Goal: Information Seeking & Learning: Find specific fact

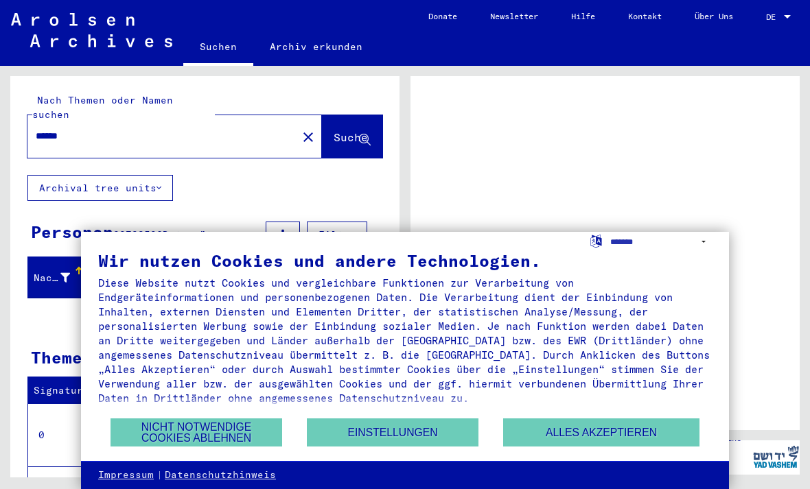
click at [585, 434] on button "Alles akzeptieren" at bounding box center [601, 433] width 196 height 28
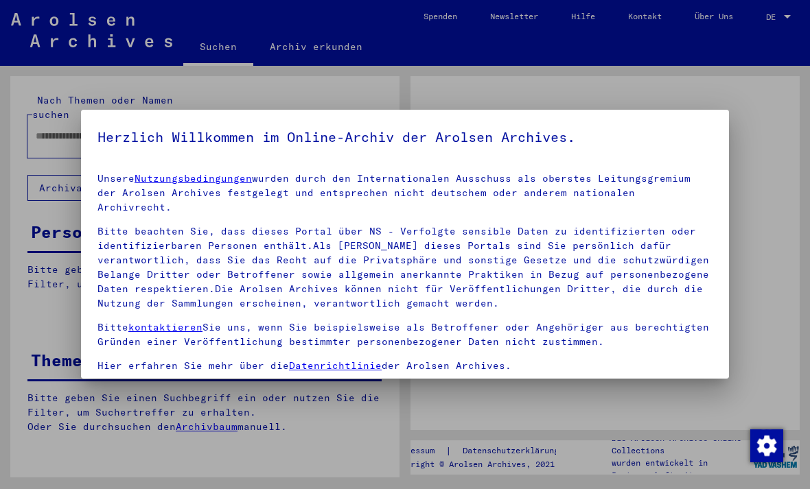
type input "******"
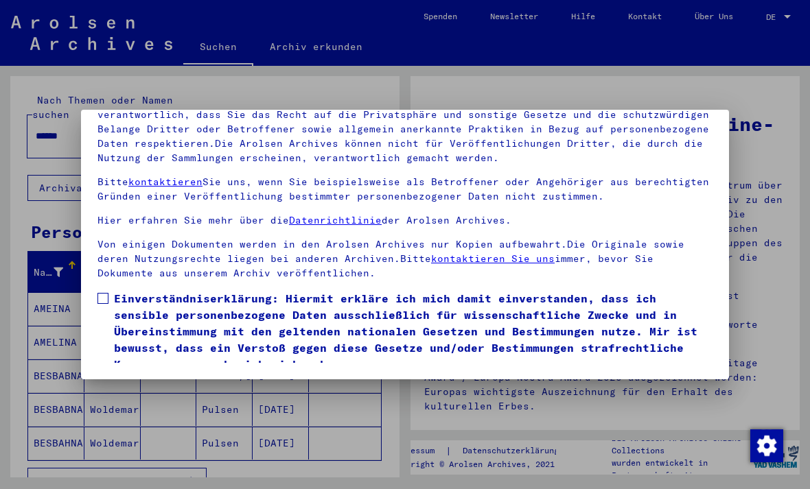
scroll to position [146, 0]
click at [110, 290] on label "Einverständniserklärung: Hiermit erkläre ich mich damit einverstanden, dass ich…" at bounding box center [404, 331] width 615 height 82
click at [145, 379] on button "Ich stimme zu" at bounding box center [149, 392] width 104 height 26
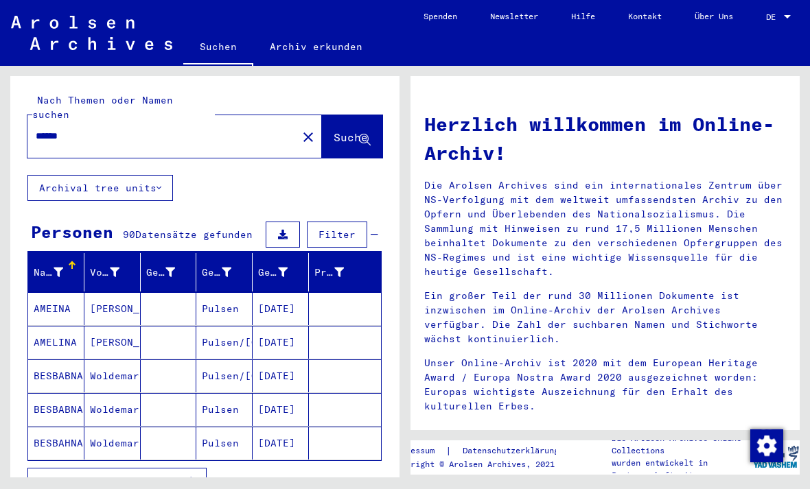
scroll to position [0, 0]
click at [294, 123] on button "close" at bounding box center [307, 136] width 27 height 27
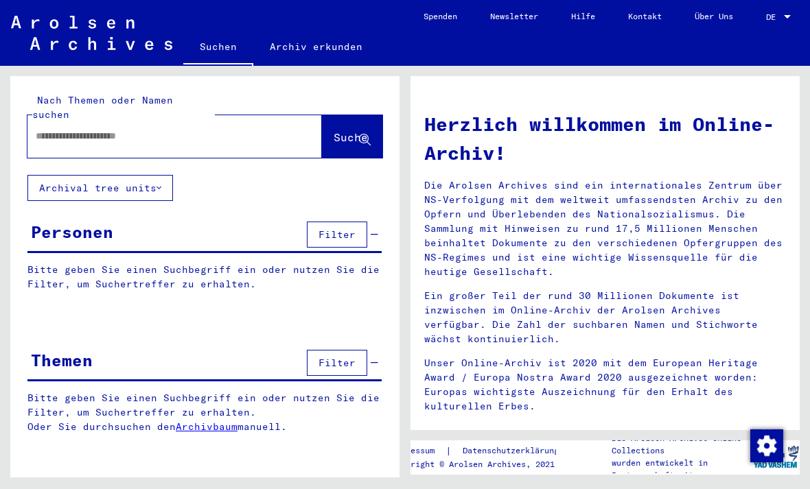
click at [204, 129] on input "text" at bounding box center [158, 136] width 245 height 14
type input "**********"
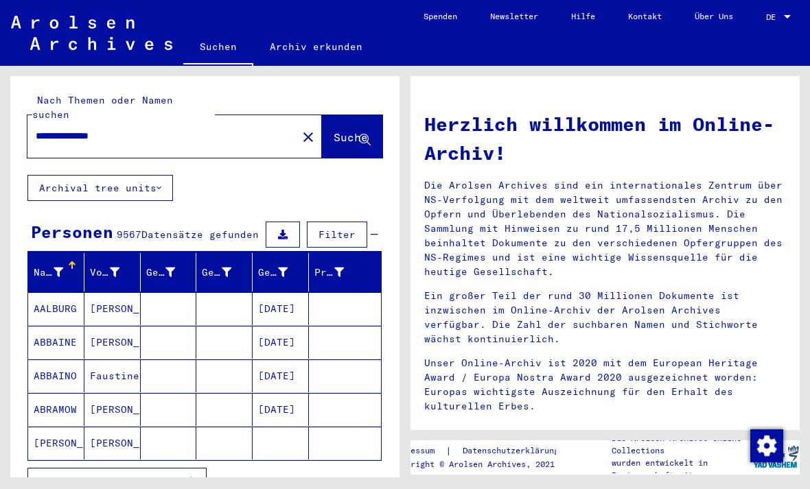
click at [55, 294] on mat-cell "AALBURG" at bounding box center [56, 308] width 56 height 33
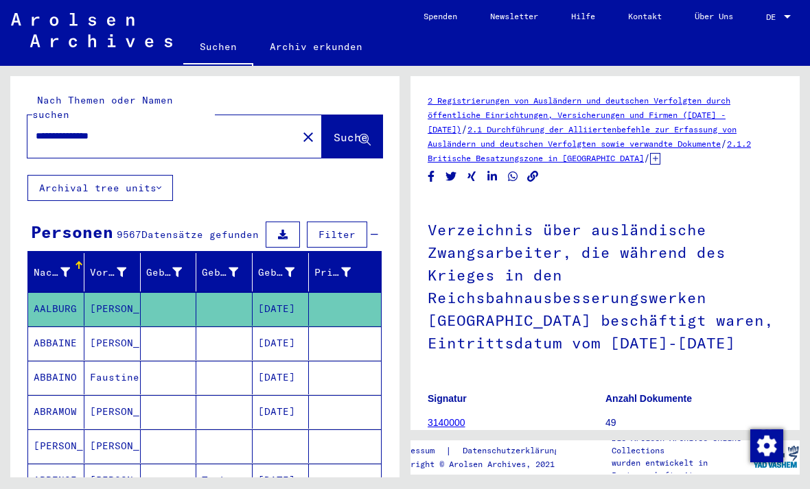
click at [300, 129] on mat-icon "close" at bounding box center [308, 137] width 16 height 16
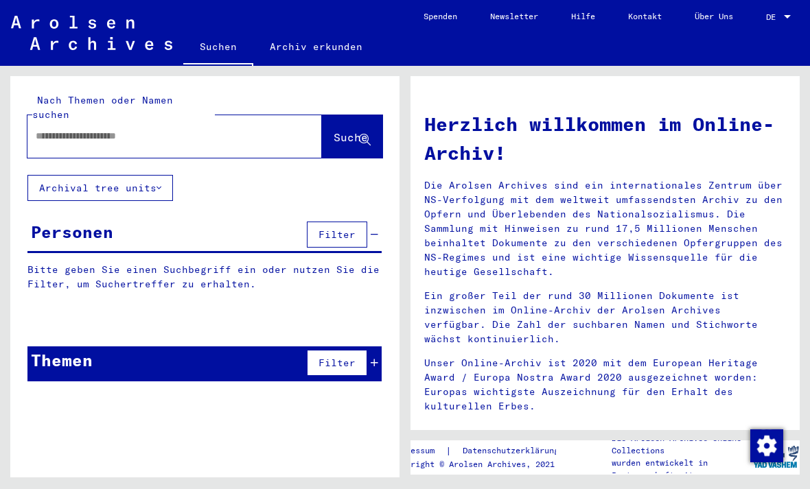
click at [159, 129] on input "text" at bounding box center [158, 136] width 245 height 14
type input "*******"
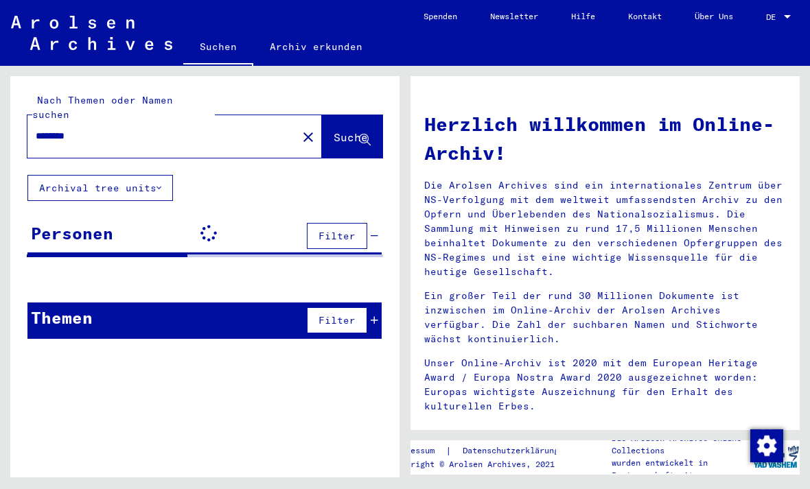
click at [339, 132] on button "Suche" at bounding box center [352, 136] width 60 height 43
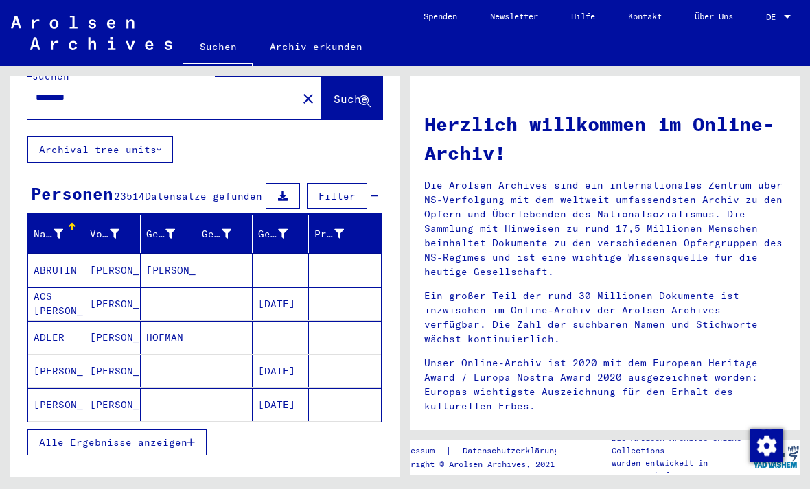
scroll to position [63, 0]
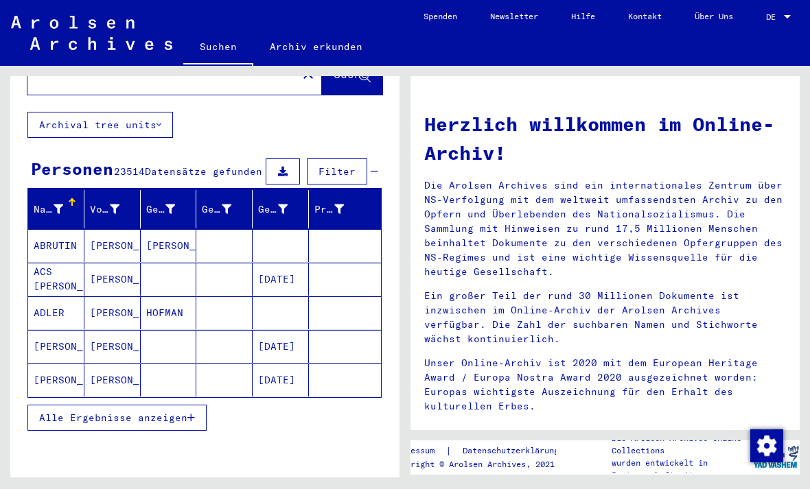
click at [178, 410] on button "Alle Ergebnisse anzeigen" at bounding box center [116, 418] width 179 height 26
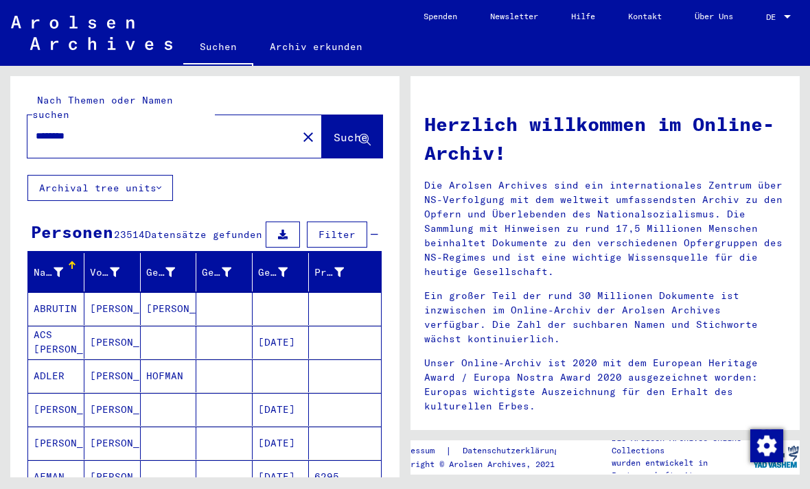
scroll to position [0, 0]
click at [229, 268] on icon at bounding box center [227, 273] width 10 height 10
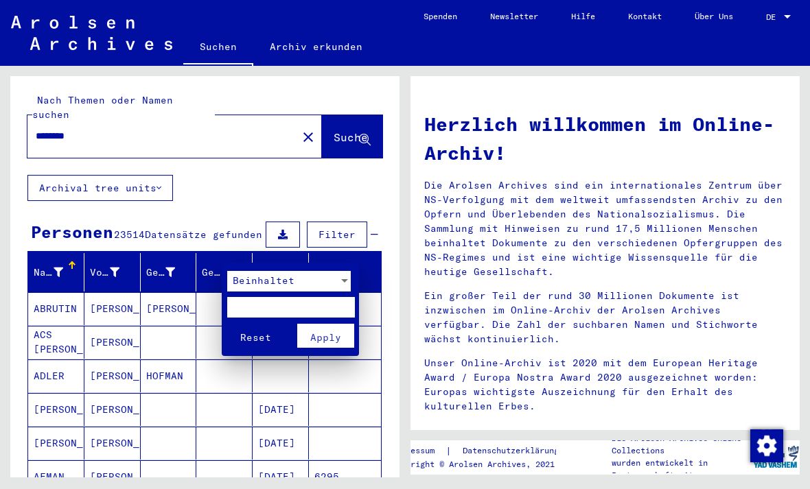
click at [242, 396] on div at bounding box center [405, 244] width 810 height 489
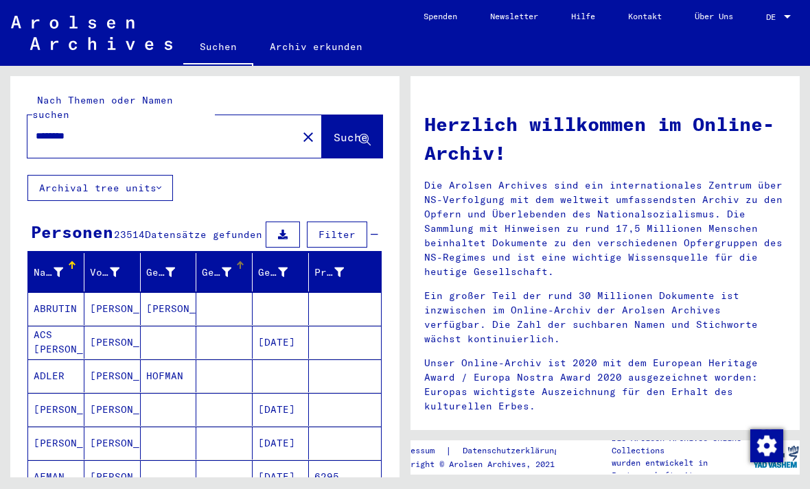
click at [211, 266] on div "Geburt‏" at bounding box center [217, 273] width 30 height 14
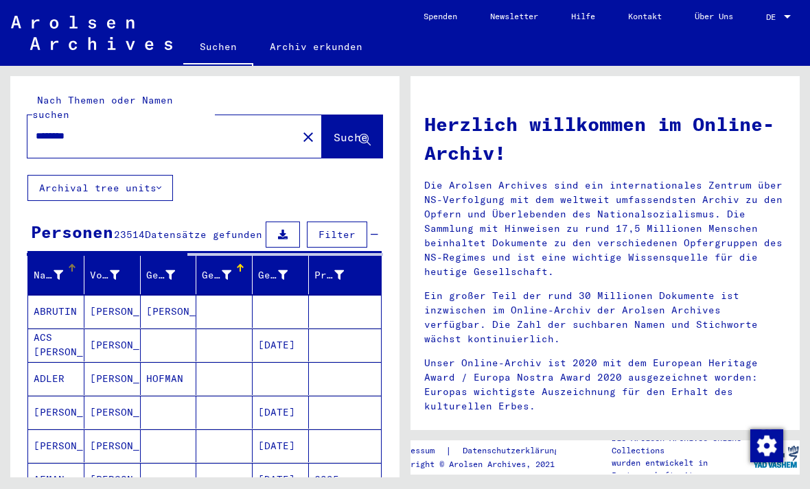
click at [58, 270] on icon at bounding box center [59, 275] width 10 height 10
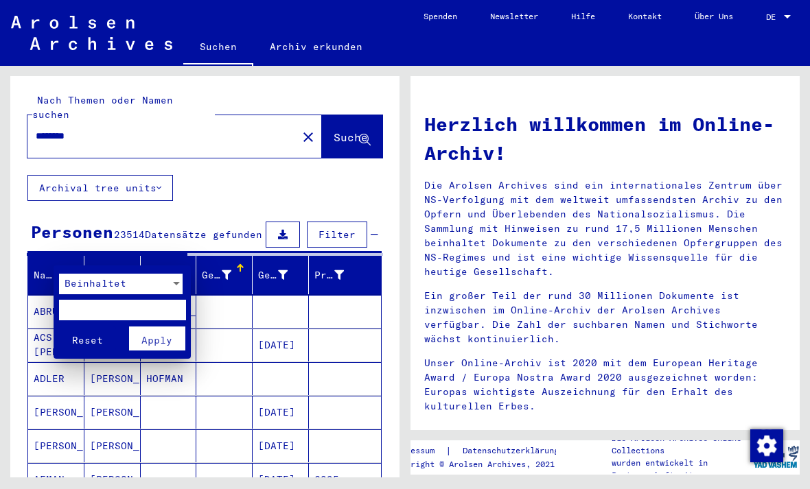
click at [170, 395] on div at bounding box center [405, 244] width 810 height 489
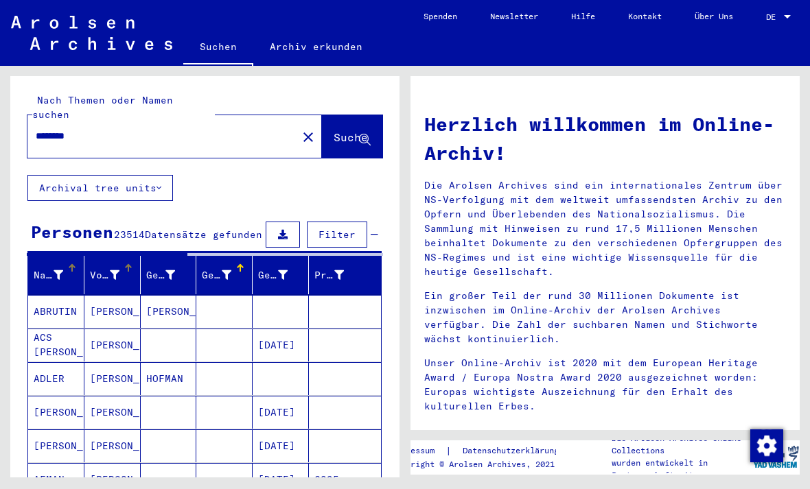
click at [118, 270] on icon at bounding box center [115, 275] width 10 height 10
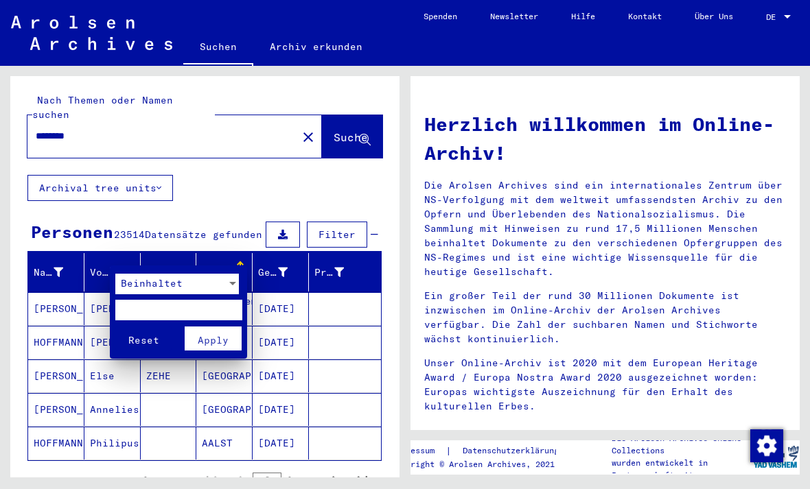
click at [150, 399] on div at bounding box center [405, 244] width 810 height 489
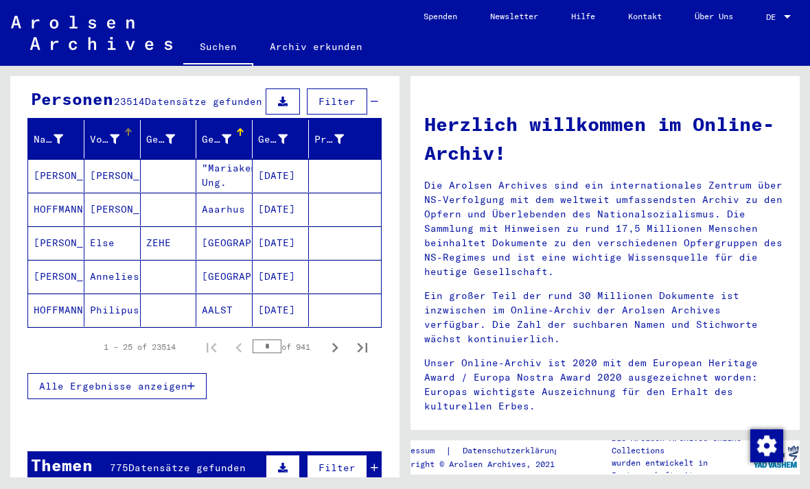
scroll to position [130, 0]
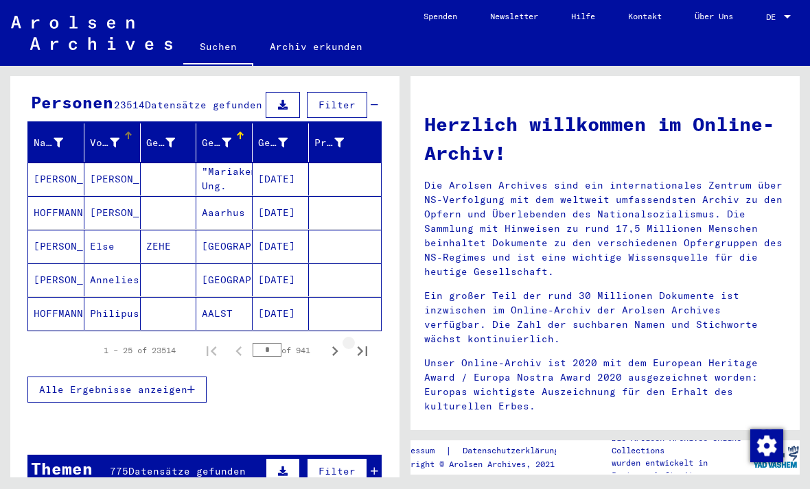
click at [365, 342] on icon "Last page" at bounding box center [362, 351] width 19 height 19
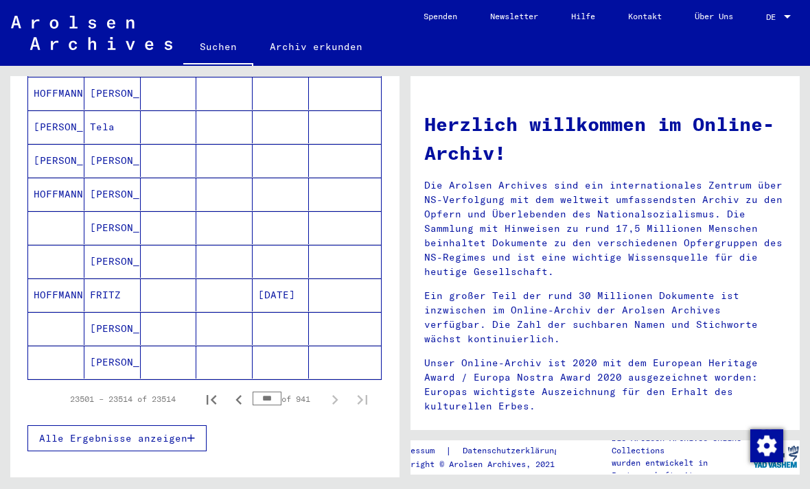
scroll to position [387, 0]
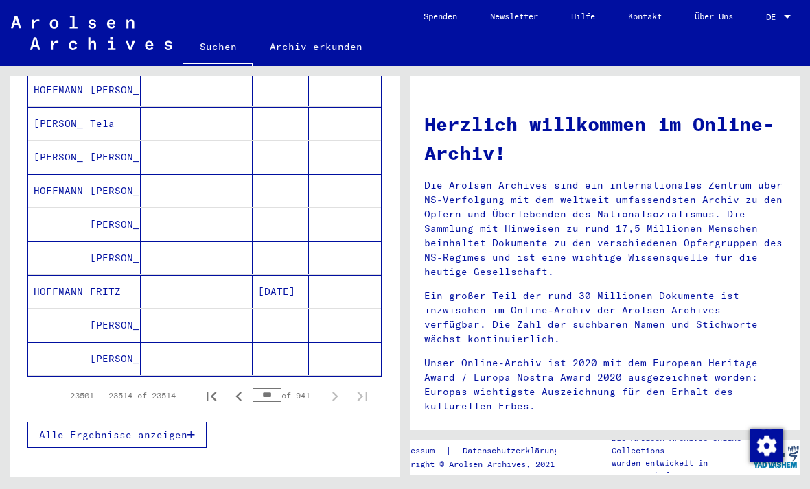
click at [268, 388] on input "***" at bounding box center [267, 395] width 29 height 14
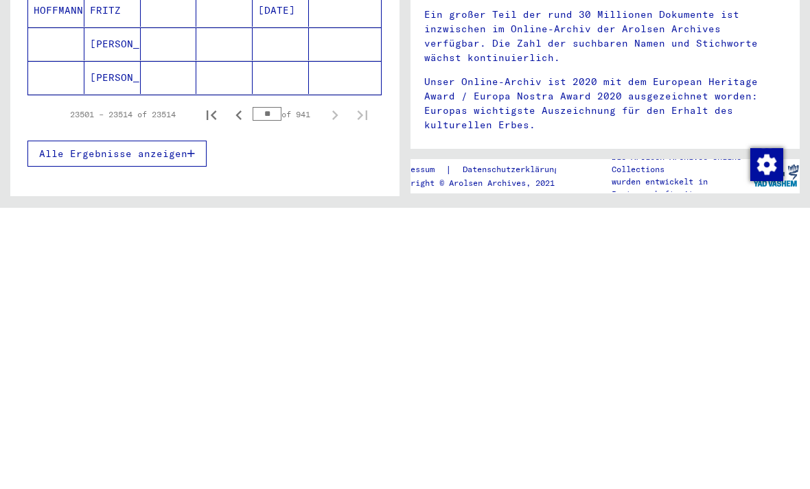
type input "*"
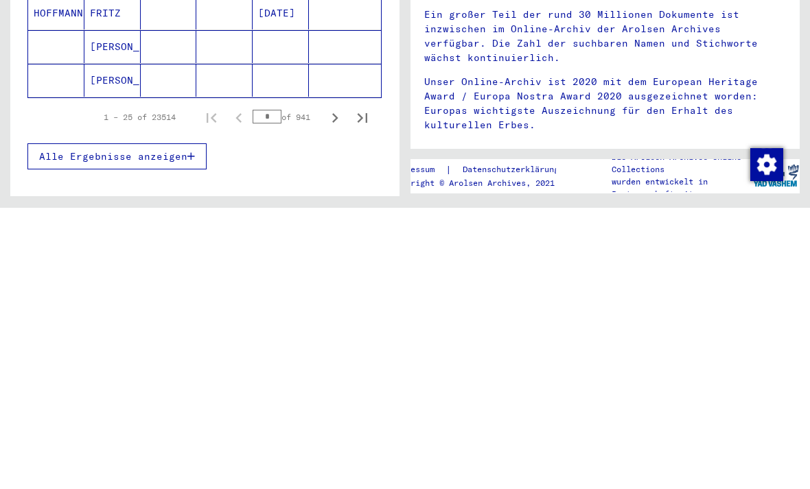
click at [353, 163] on div "Nachname Vorname Geburtsname Geburt‏ Geburtsdatum Prisoner # [PERSON_NAME] [DAT…" at bounding box center [204, 167] width 389 height 603
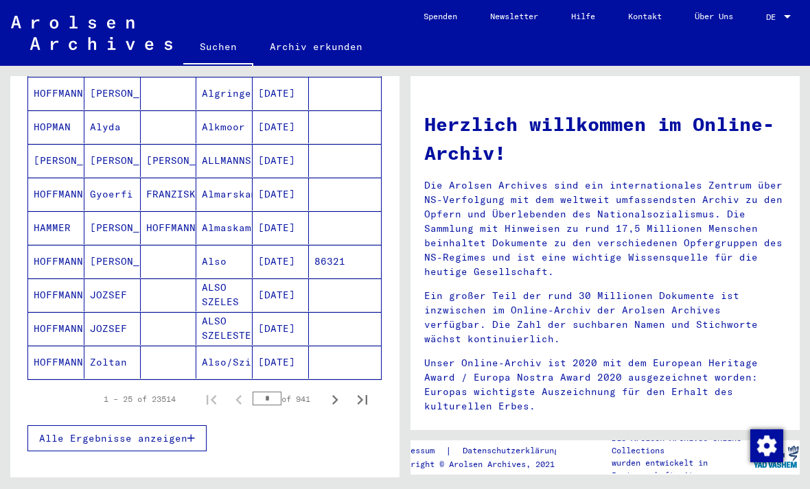
scroll to position [754, 0]
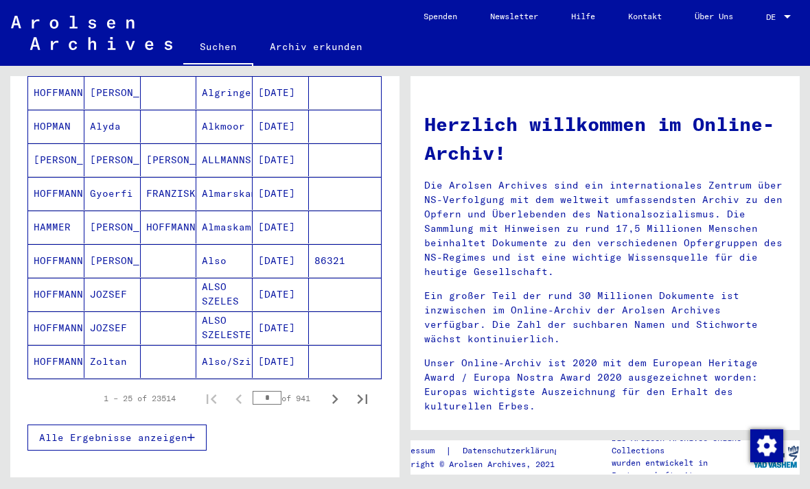
click at [336, 395] on icon "Next page" at bounding box center [335, 400] width 6 height 10
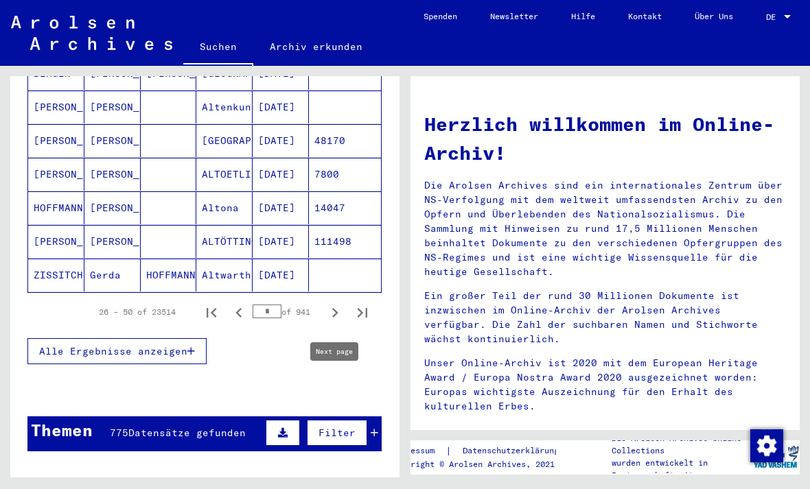
scroll to position [842, 0]
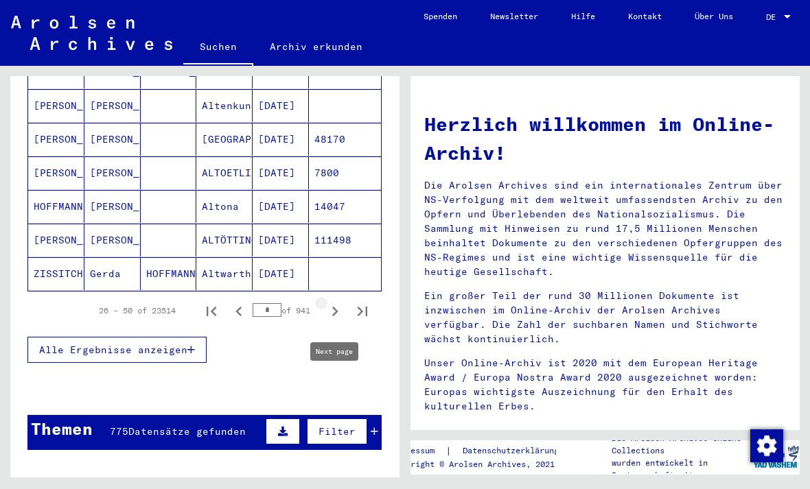
click at [335, 303] on icon "Next page" at bounding box center [334, 311] width 19 height 19
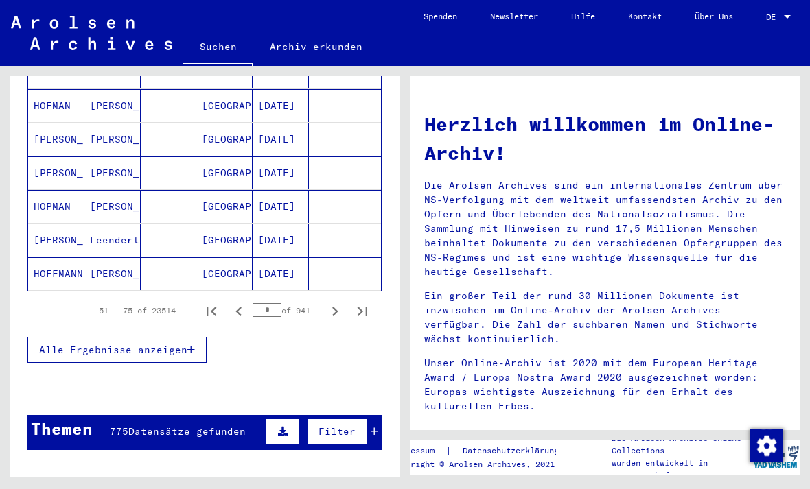
click at [331, 302] on icon "Next page" at bounding box center [334, 311] width 19 height 19
click at [334, 307] on icon "Next page" at bounding box center [335, 312] width 6 height 10
click at [337, 302] on icon "Next page" at bounding box center [334, 311] width 19 height 19
click at [336, 307] on icon "Next page" at bounding box center [335, 312] width 6 height 10
click at [334, 302] on icon "Next page" at bounding box center [334, 311] width 19 height 19
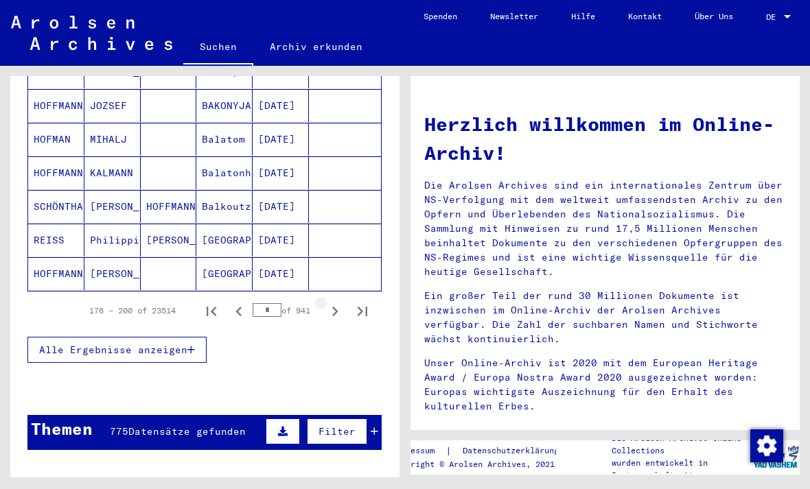
click at [337, 307] on icon "Next page" at bounding box center [335, 312] width 6 height 10
click at [336, 307] on icon "Next page" at bounding box center [335, 312] width 6 height 10
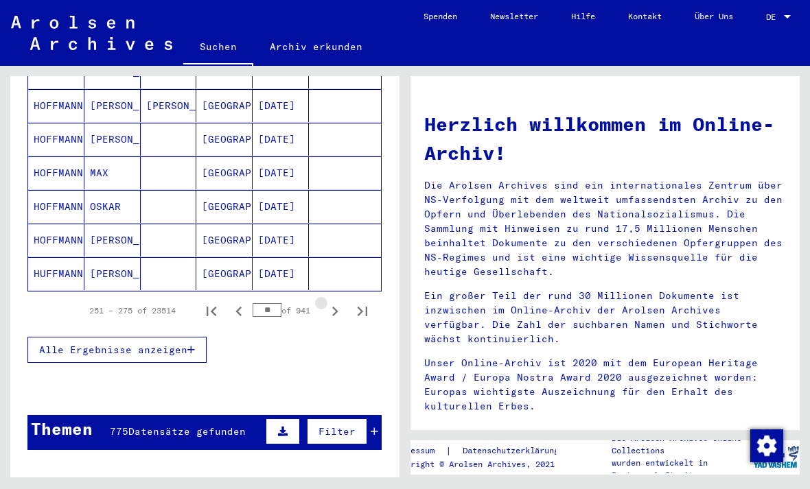
click at [334, 303] on icon "Next page" at bounding box center [334, 311] width 19 height 19
click at [335, 302] on icon "Next page" at bounding box center [334, 311] width 19 height 19
click at [337, 302] on icon "Next page" at bounding box center [334, 311] width 19 height 19
click at [333, 304] on icon "Next page" at bounding box center [334, 311] width 19 height 19
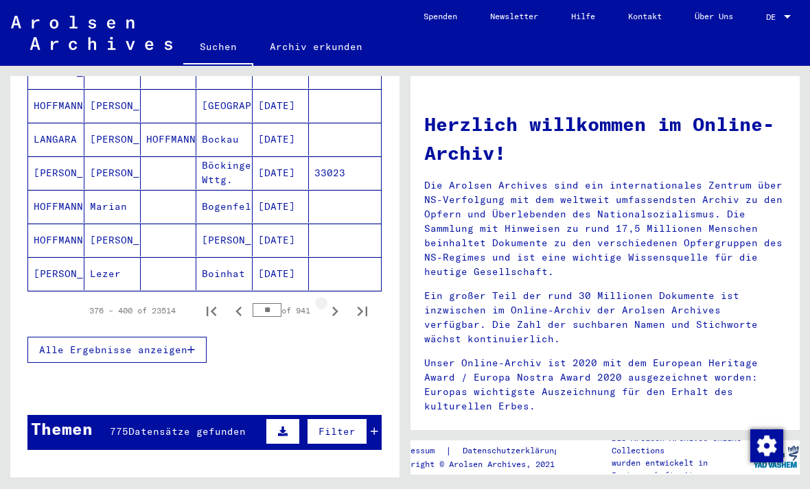
click at [333, 303] on icon "Next page" at bounding box center [334, 311] width 19 height 19
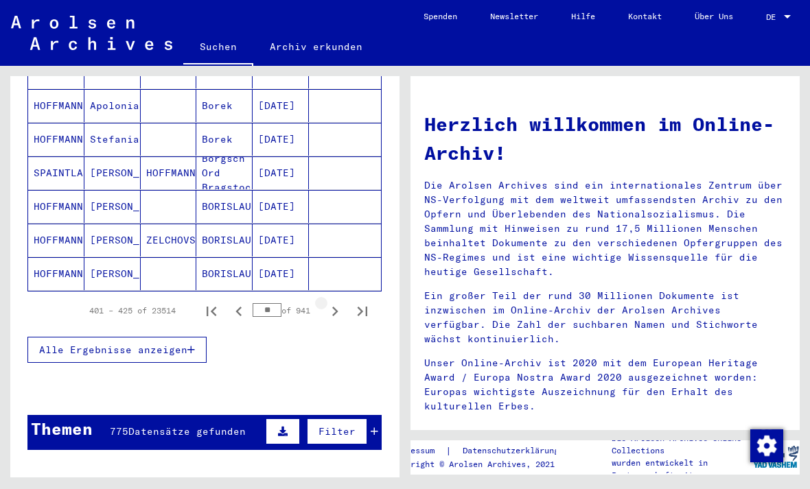
click at [331, 303] on icon "Next page" at bounding box center [334, 311] width 19 height 19
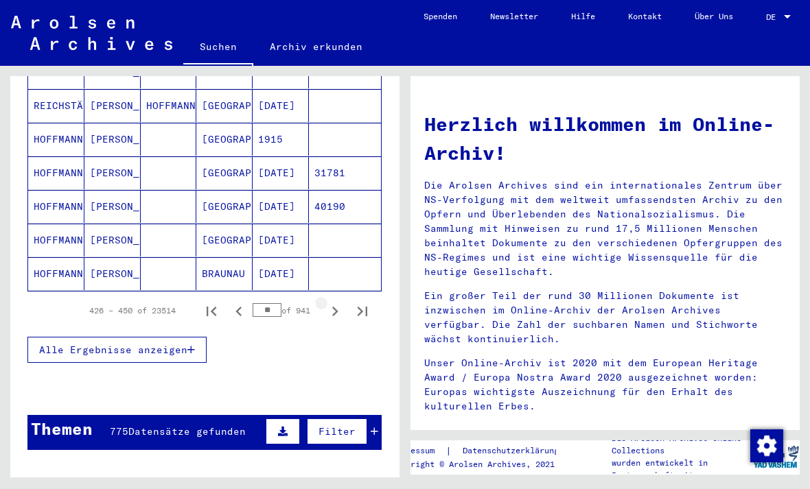
click at [331, 303] on icon "Next page" at bounding box center [334, 311] width 19 height 19
click at [329, 302] on icon "Next page" at bounding box center [334, 311] width 19 height 19
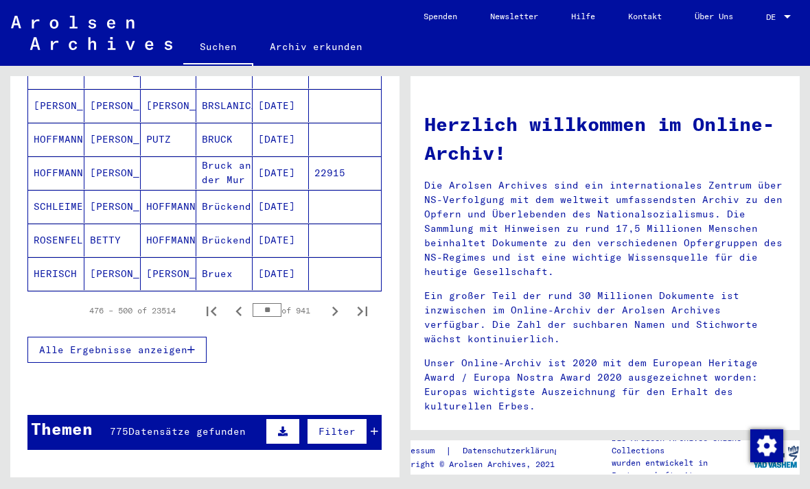
click at [327, 303] on icon "Next page" at bounding box center [334, 311] width 19 height 19
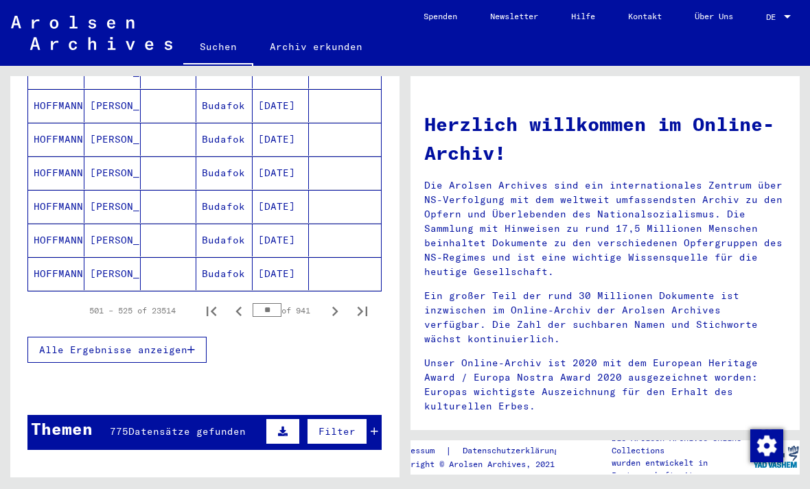
click at [332, 302] on icon "Next page" at bounding box center [334, 311] width 19 height 19
click at [334, 307] on icon "Next page" at bounding box center [335, 312] width 6 height 10
click at [333, 302] on icon "Next page" at bounding box center [334, 311] width 19 height 19
click at [331, 305] on icon "Next page" at bounding box center [334, 311] width 19 height 19
click at [330, 305] on icon "Next page" at bounding box center [334, 311] width 19 height 19
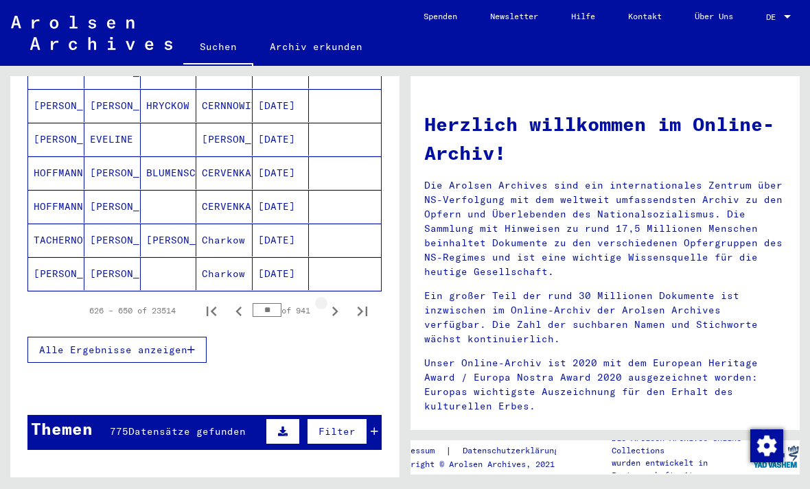
click at [333, 307] on icon "Next page" at bounding box center [335, 312] width 6 height 10
click at [330, 307] on button "Next page" at bounding box center [334, 310] width 27 height 27
click at [329, 306] on icon "Next page" at bounding box center [334, 311] width 19 height 19
click at [328, 302] on icon "Next page" at bounding box center [334, 311] width 19 height 19
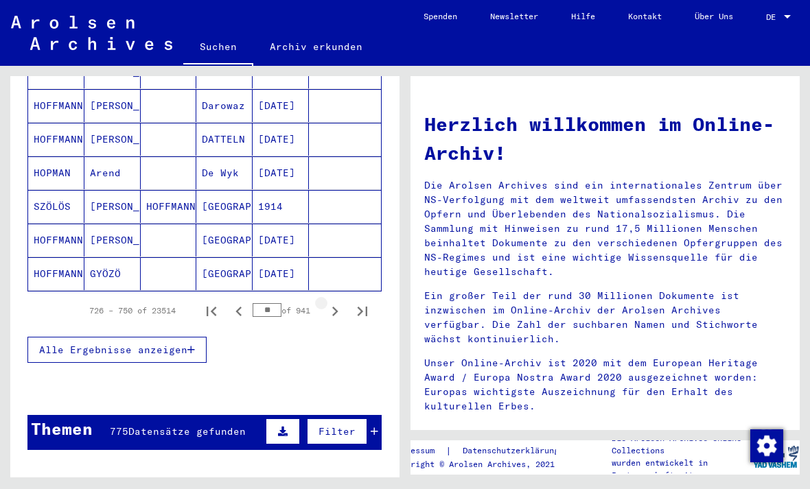
click at [328, 302] on icon "Next page" at bounding box center [334, 311] width 19 height 19
click at [328, 304] on icon "Next page" at bounding box center [334, 311] width 19 height 19
click at [328, 305] on icon "Next page" at bounding box center [334, 311] width 19 height 19
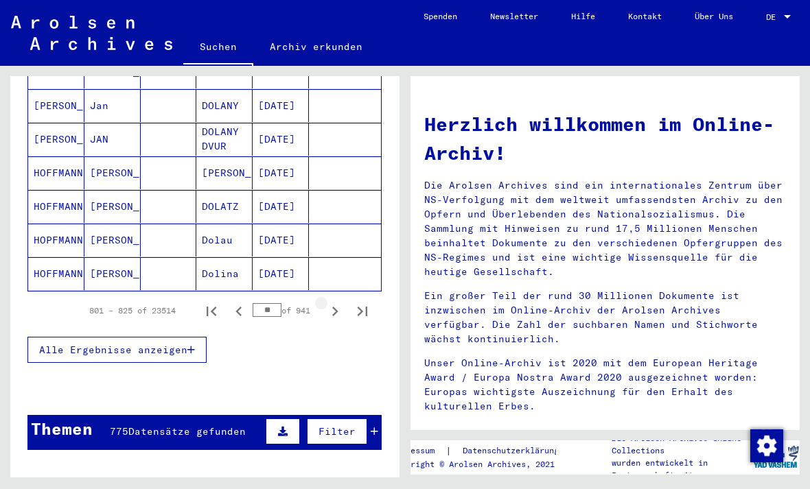
click at [329, 303] on icon "Next page" at bounding box center [334, 311] width 19 height 19
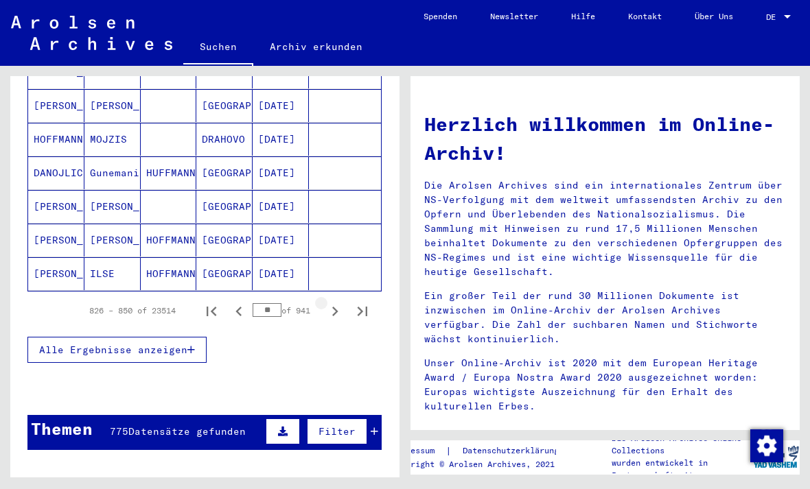
click at [329, 303] on icon "Next page" at bounding box center [334, 311] width 19 height 19
click at [329, 302] on icon "Next page" at bounding box center [334, 311] width 19 height 19
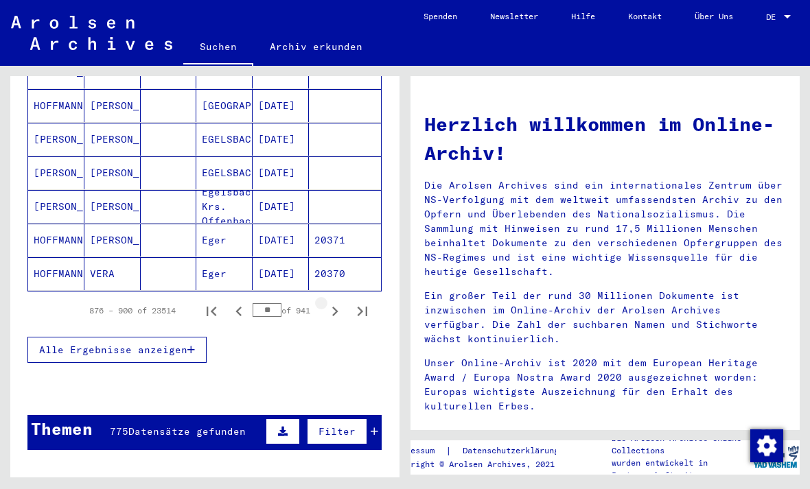
click at [325, 308] on button "Next page" at bounding box center [334, 310] width 27 height 27
click at [328, 303] on icon "Next page" at bounding box center [334, 311] width 19 height 19
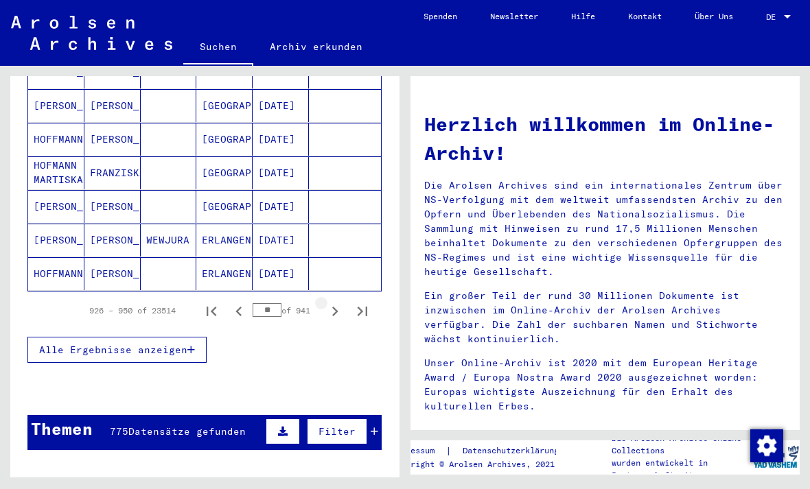
click at [325, 307] on button "Next page" at bounding box center [334, 310] width 27 height 27
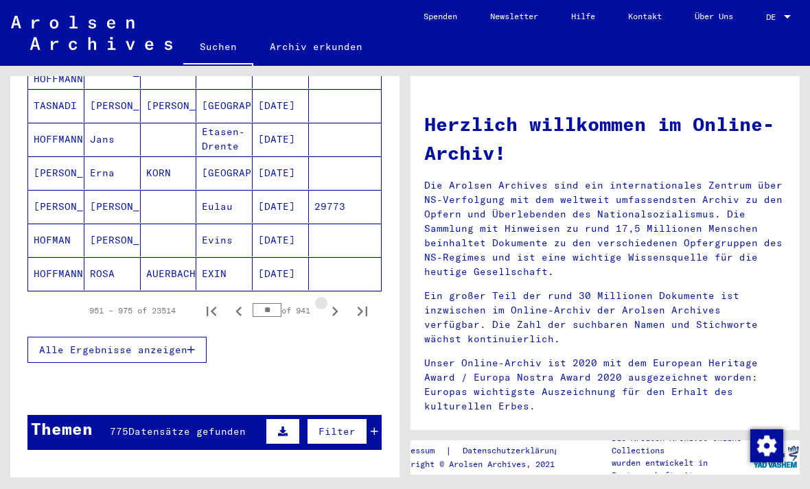
click at [325, 307] on button "Next page" at bounding box center [334, 310] width 27 height 27
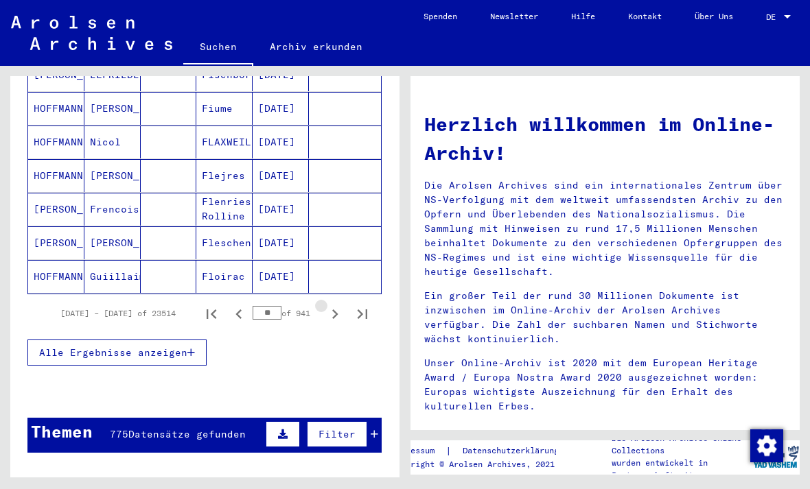
click at [325, 307] on icon "Next page" at bounding box center [334, 314] width 19 height 19
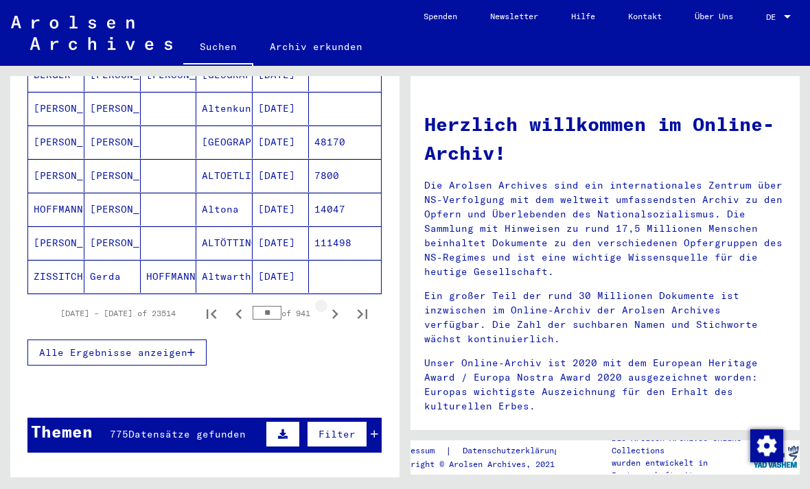
click at [331, 305] on icon "Next page" at bounding box center [334, 314] width 19 height 19
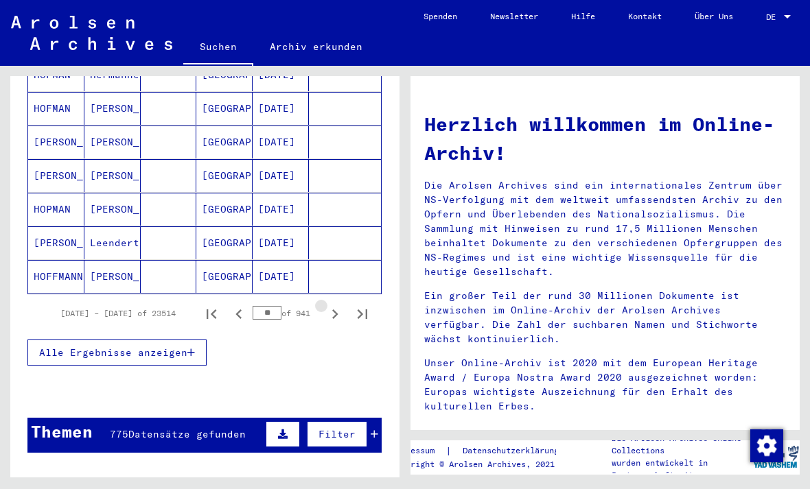
click at [332, 305] on icon "Next page" at bounding box center [334, 314] width 19 height 19
click at [331, 306] on icon "Next page" at bounding box center [334, 314] width 19 height 19
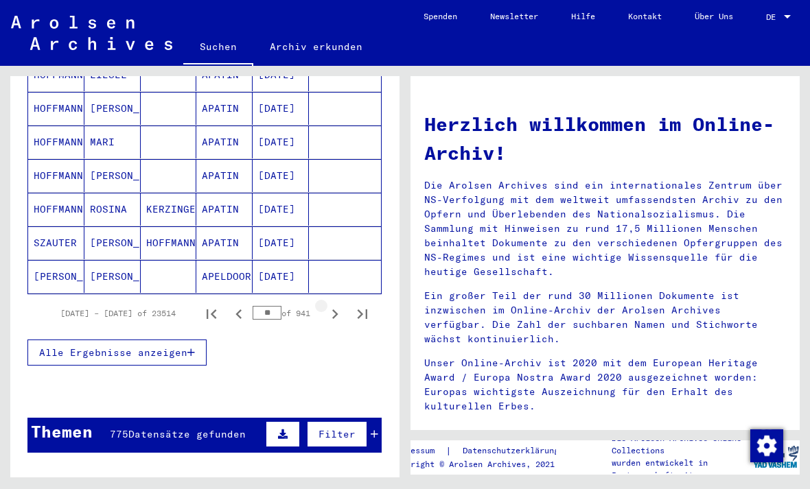
click at [331, 305] on icon "Next page" at bounding box center [334, 314] width 19 height 19
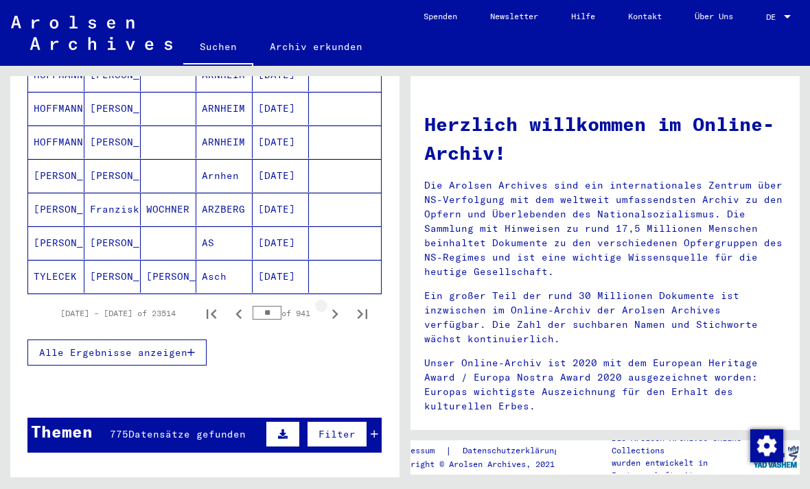
click at [329, 306] on icon "Next page" at bounding box center [334, 314] width 19 height 19
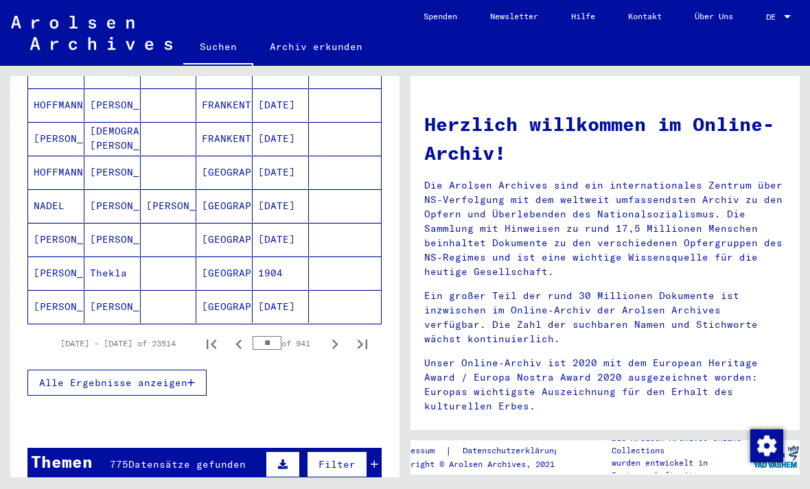
scroll to position [808, 0]
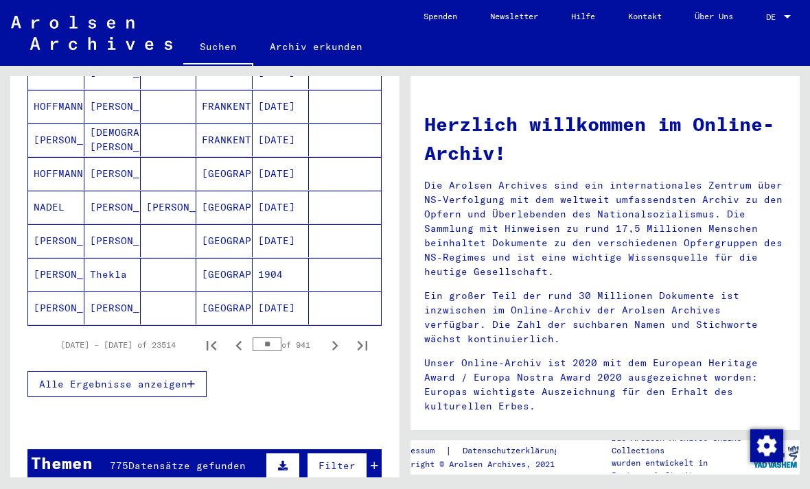
click at [329, 336] on icon "Next page" at bounding box center [334, 345] width 19 height 19
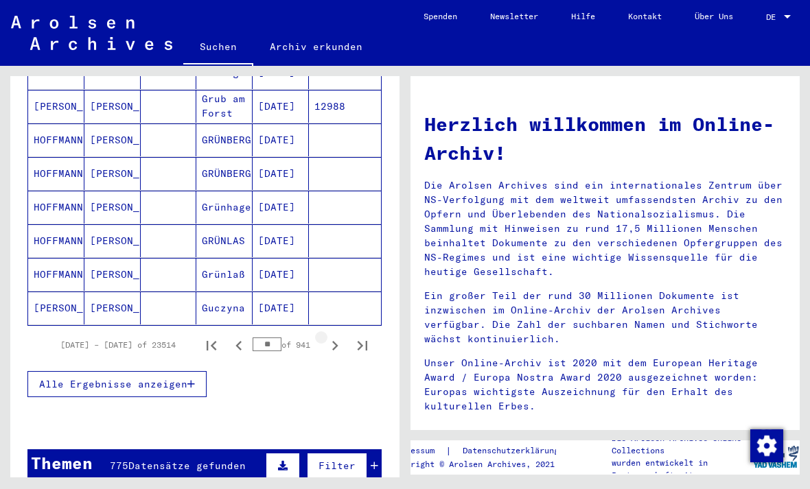
click at [330, 336] on icon "Next page" at bounding box center [334, 345] width 19 height 19
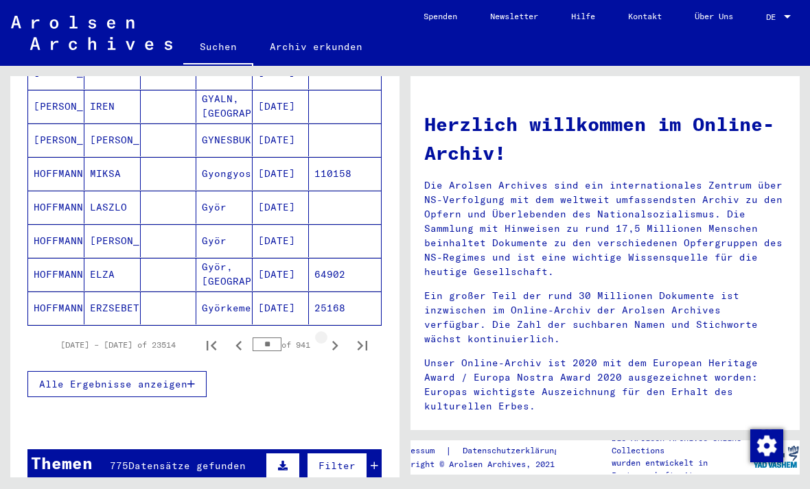
click at [327, 336] on icon "Next page" at bounding box center [334, 345] width 19 height 19
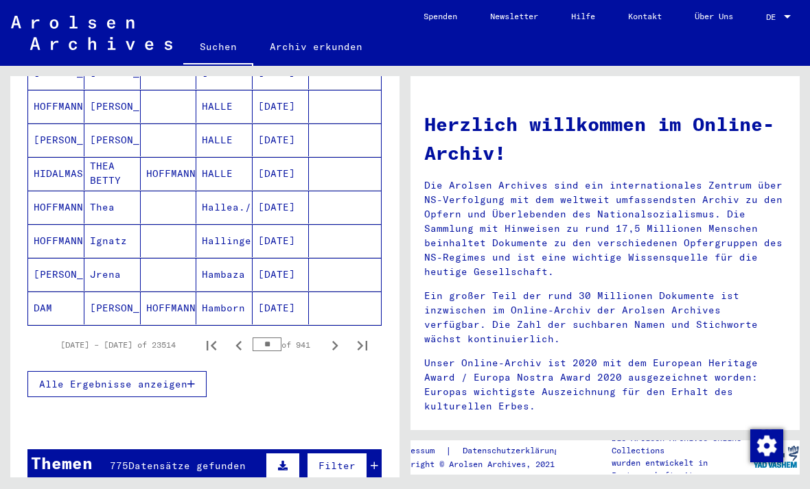
click at [326, 336] on icon "Next page" at bounding box center [334, 345] width 19 height 19
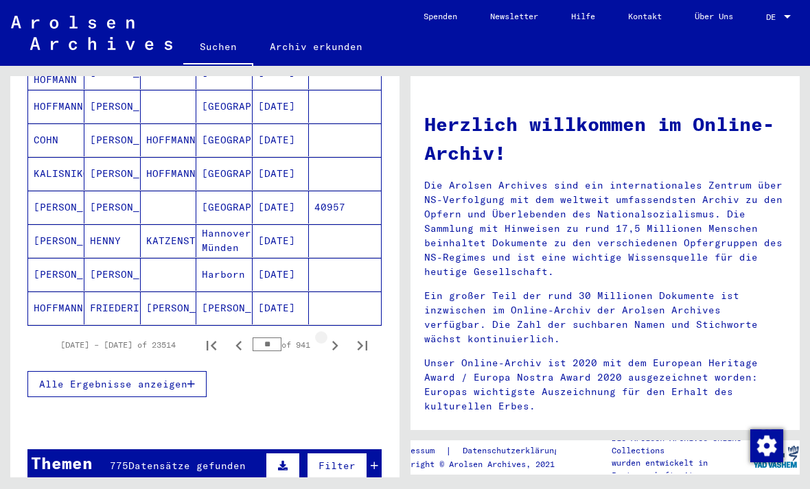
click at [327, 336] on icon "Next page" at bounding box center [334, 345] width 19 height 19
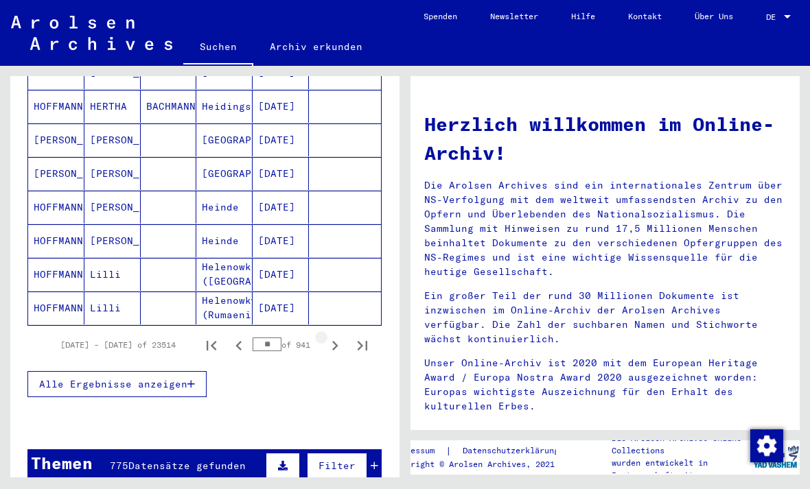
click at [327, 336] on icon "Next page" at bounding box center [334, 345] width 19 height 19
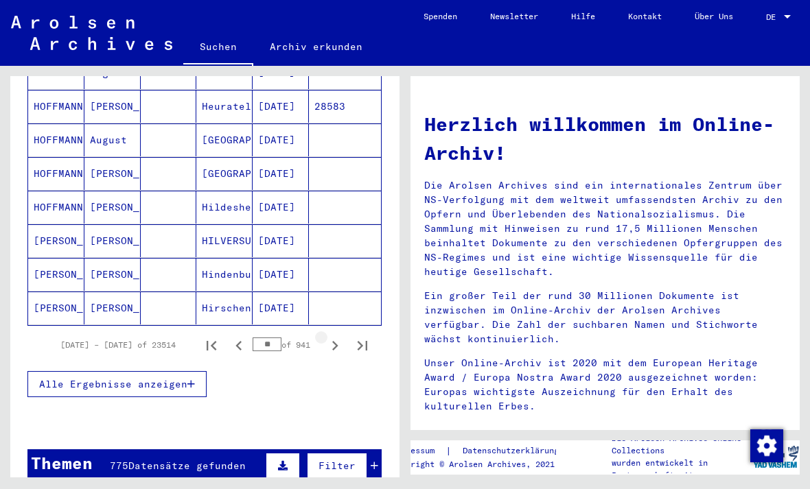
click at [326, 336] on icon "Next page" at bounding box center [334, 345] width 19 height 19
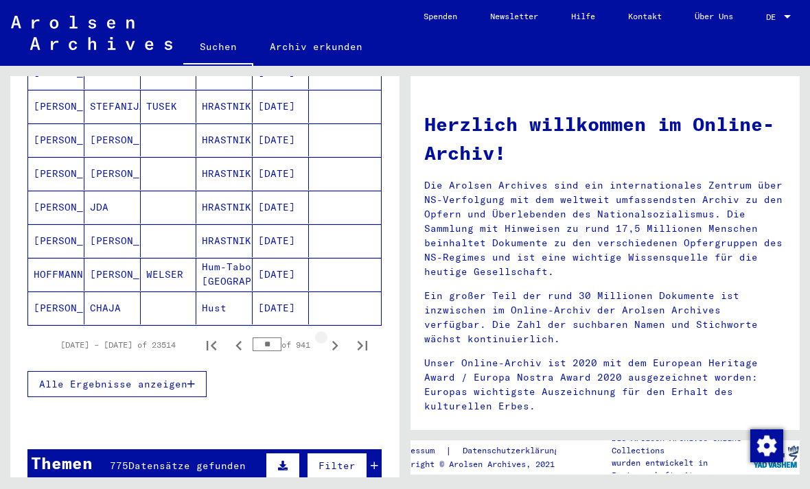
click at [325, 335] on button "Next page" at bounding box center [334, 344] width 27 height 27
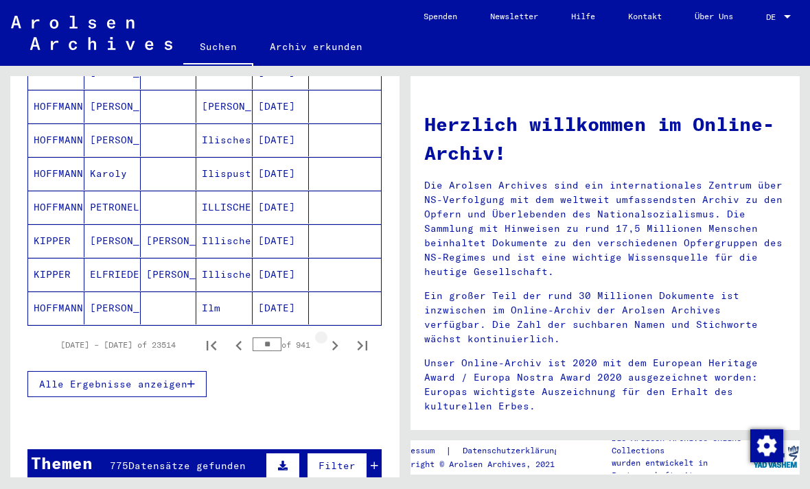
click at [325, 336] on icon "Next page" at bounding box center [334, 345] width 19 height 19
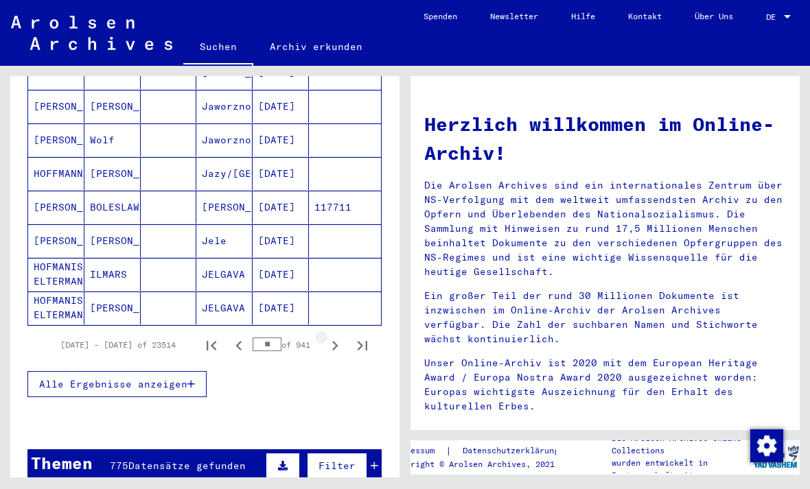
click at [323, 334] on button "Next page" at bounding box center [334, 344] width 27 height 27
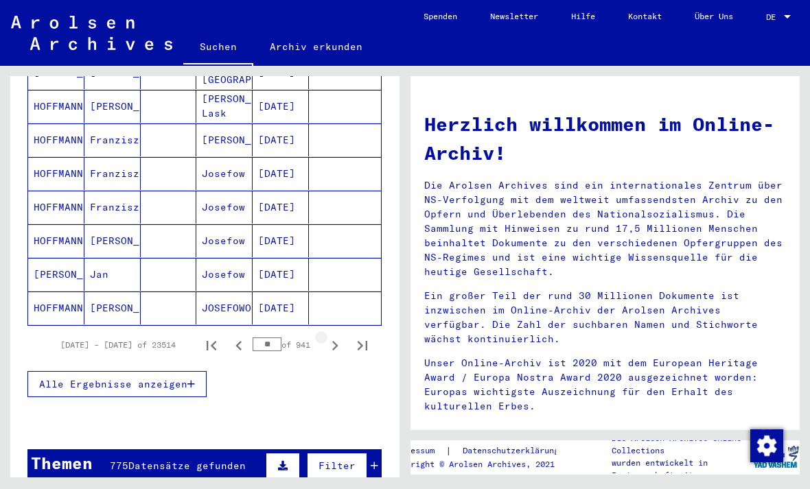
click at [323, 339] on button "Next page" at bounding box center [334, 344] width 27 height 27
click at [322, 336] on button "Next page" at bounding box center [334, 344] width 27 height 27
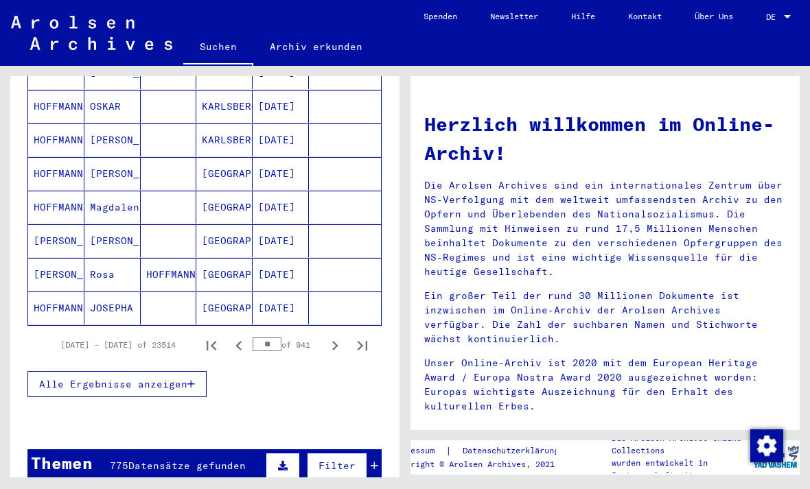
click at [322, 335] on button "Next page" at bounding box center [334, 344] width 27 height 27
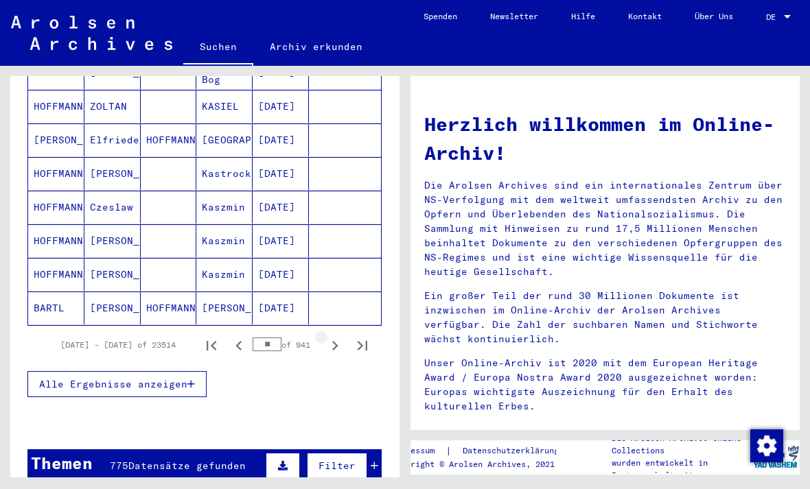
click at [323, 336] on button "Next page" at bounding box center [334, 344] width 27 height 27
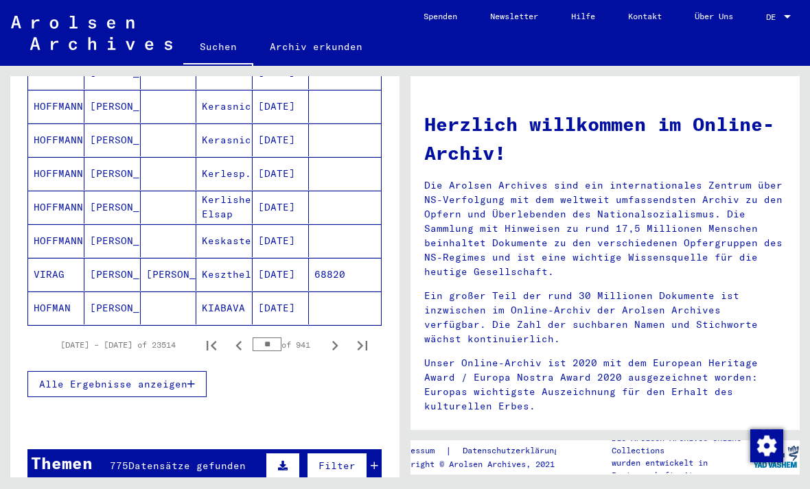
click at [321, 331] on button "Next page" at bounding box center [334, 344] width 27 height 27
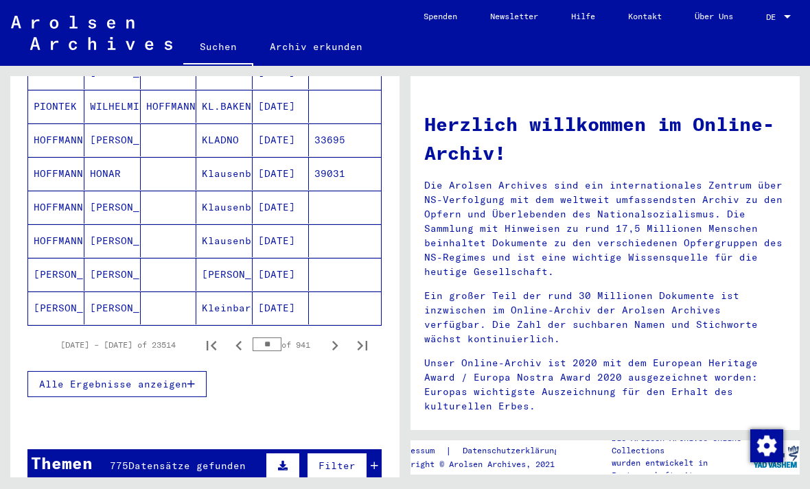
click at [324, 331] on button "Next page" at bounding box center [334, 344] width 27 height 27
click at [323, 334] on button "Next page" at bounding box center [334, 344] width 27 height 27
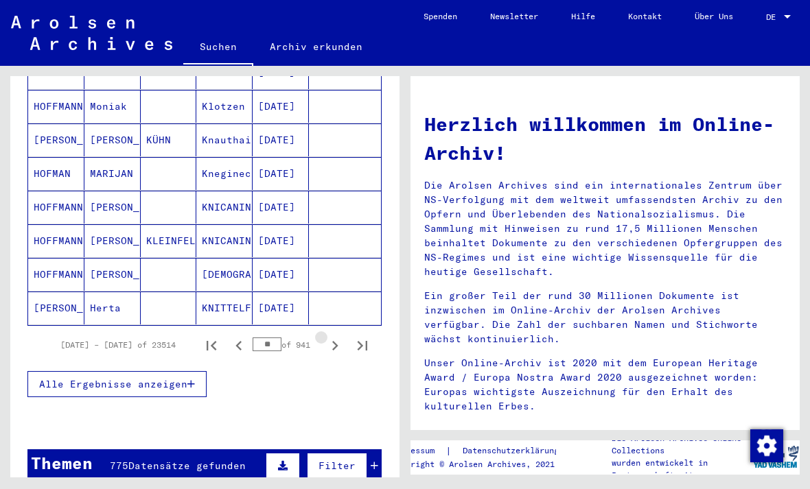
click at [323, 334] on button "Next page" at bounding box center [334, 344] width 27 height 27
click at [322, 335] on button "Next page" at bounding box center [334, 344] width 27 height 27
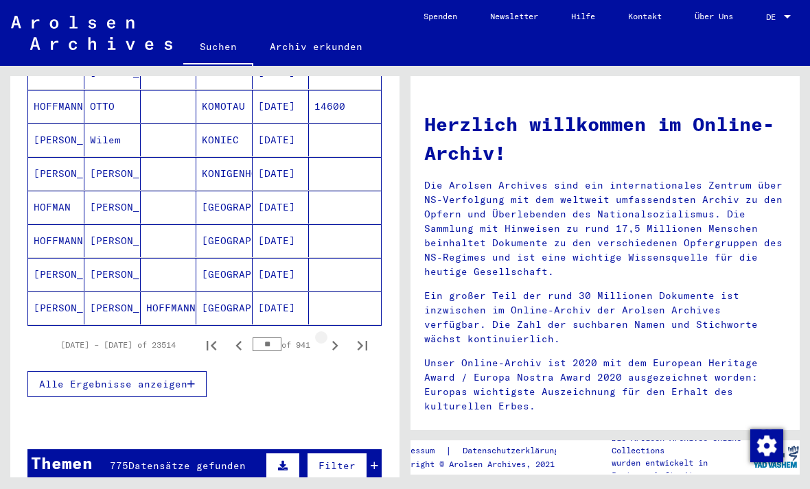
click at [323, 336] on button "Next page" at bounding box center [334, 344] width 27 height 27
click at [321, 340] on button "Next page" at bounding box center [334, 344] width 27 height 27
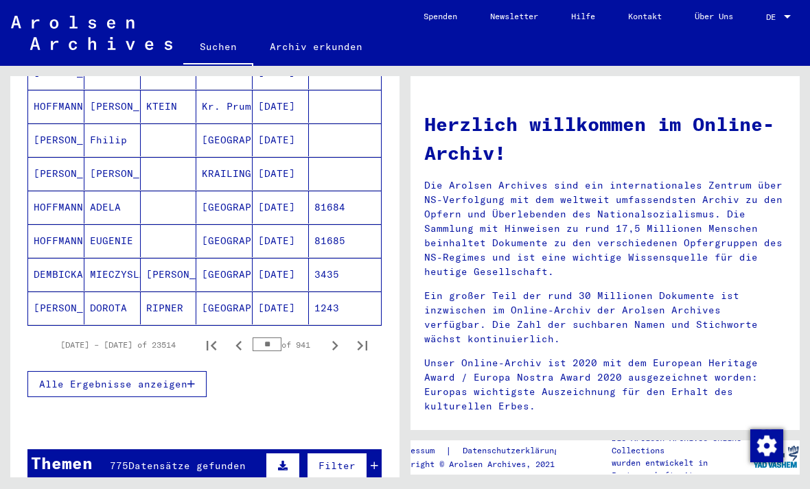
click at [322, 339] on button "Next page" at bounding box center [334, 344] width 27 height 27
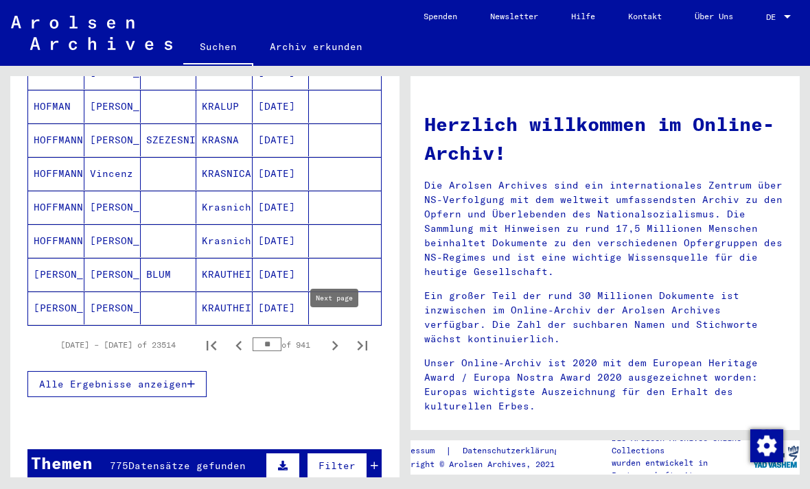
click at [323, 338] on button "Next page" at bounding box center [334, 344] width 27 height 27
type input "**"
